Goal: Task Accomplishment & Management: Use online tool/utility

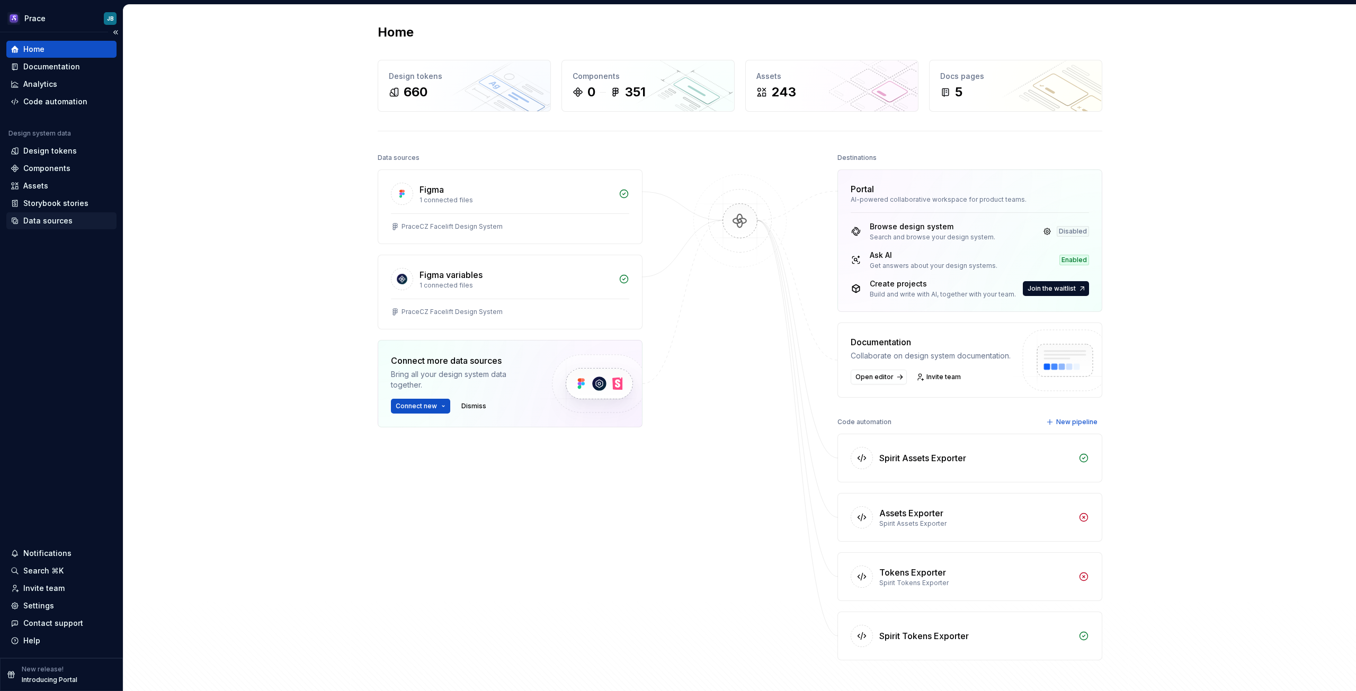
click at [44, 225] on div "Data sources" at bounding box center [47, 221] width 49 height 11
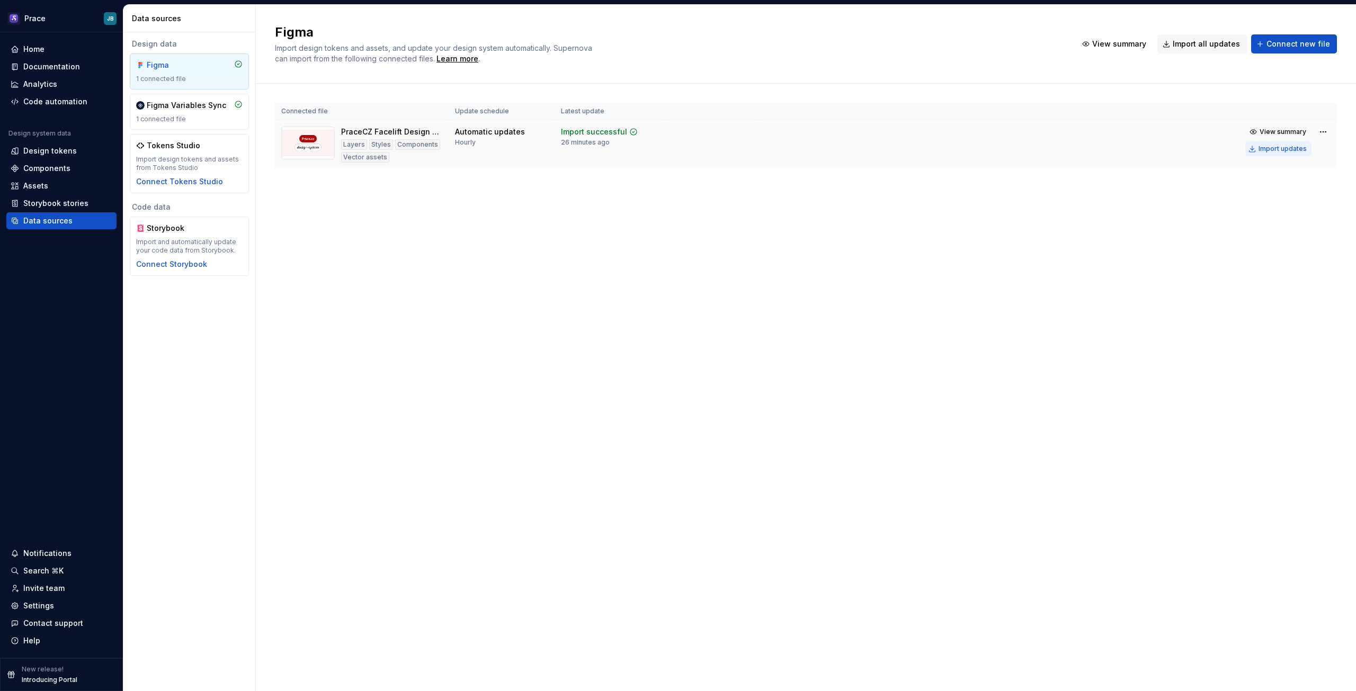
click at [1269, 151] on div "Import updates" at bounding box center [1282, 149] width 48 height 8
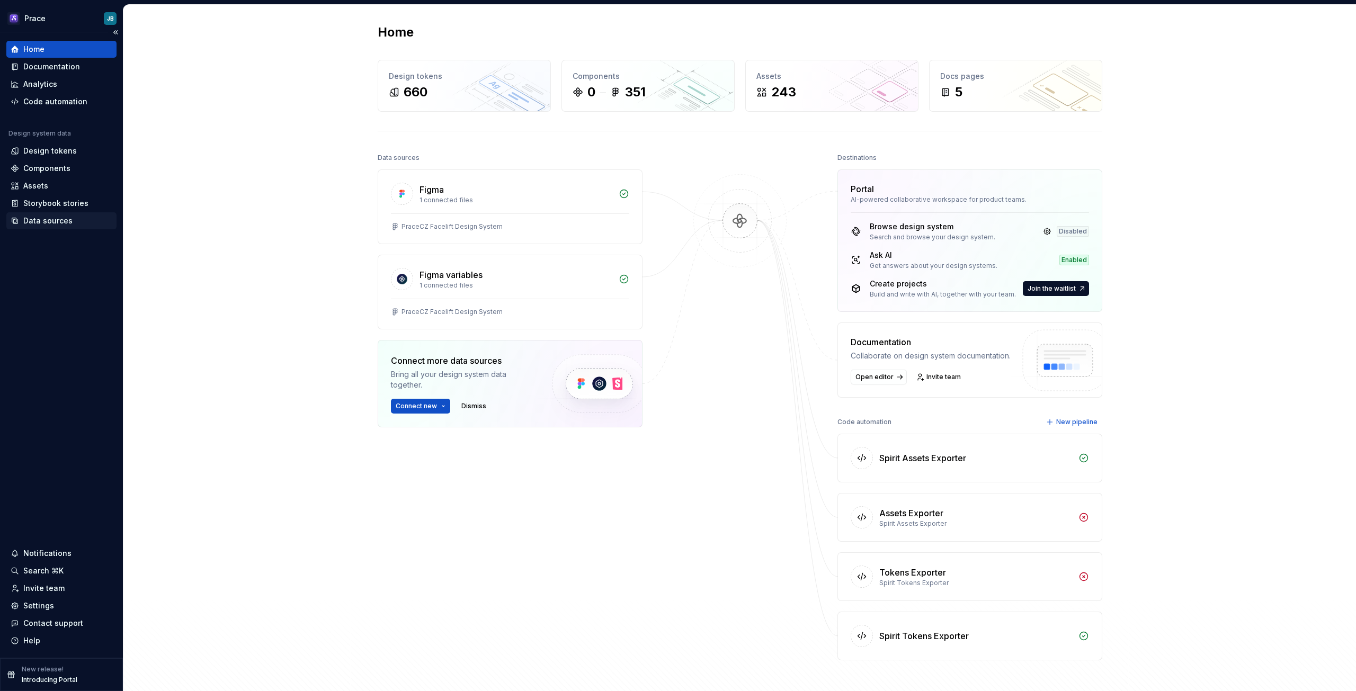
click at [41, 222] on div "Data sources" at bounding box center [47, 221] width 49 height 11
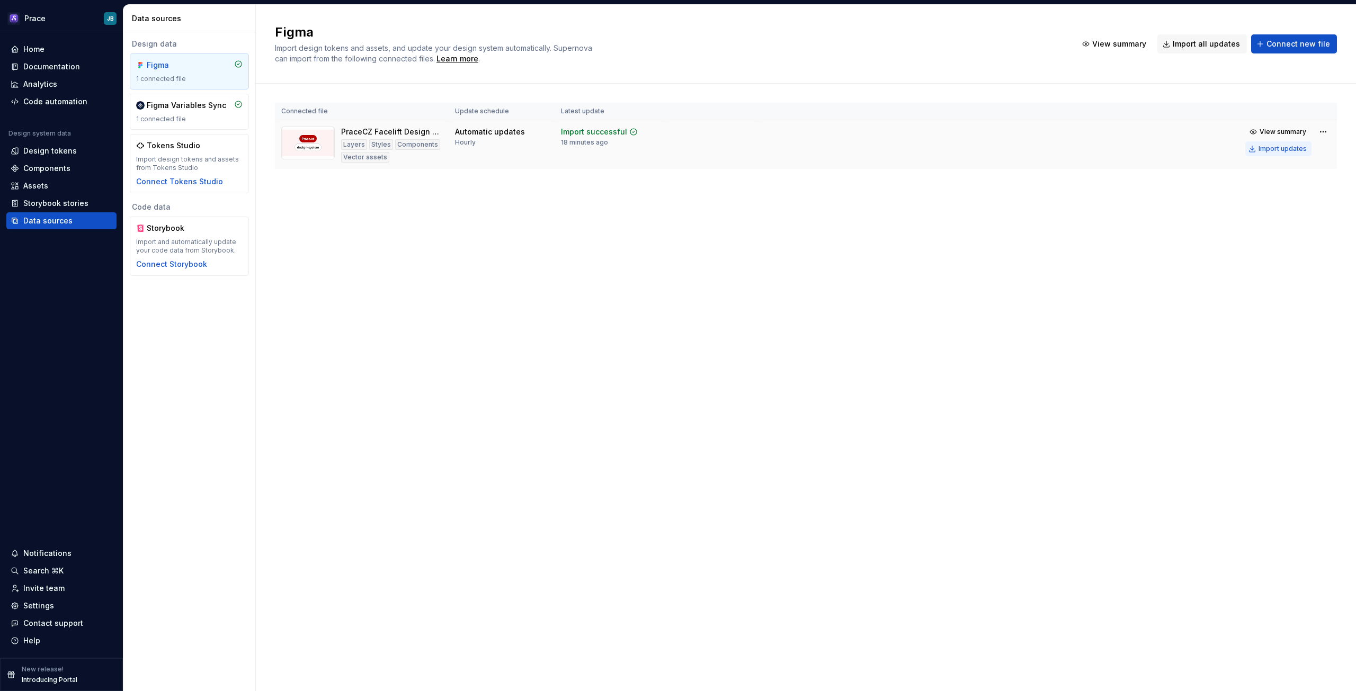
click at [1289, 148] on div "Import updates" at bounding box center [1282, 149] width 48 height 8
click at [34, 221] on div "Data sources" at bounding box center [47, 221] width 49 height 11
click at [44, 169] on div "Components" at bounding box center [46, 168] width 47 height 11
